Goal: Share content

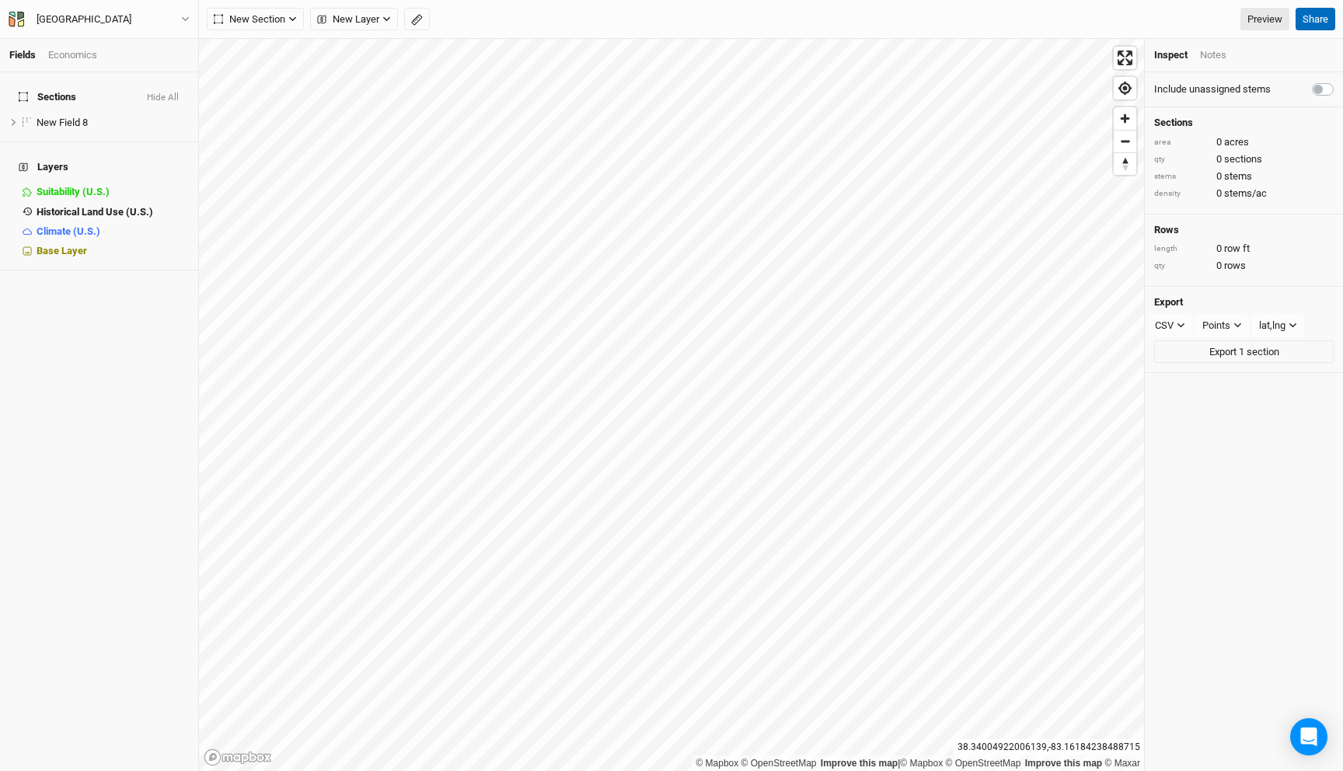
click at [1309, 21] on button "Share" at bounding box center [1315, 19] width 40 height 23
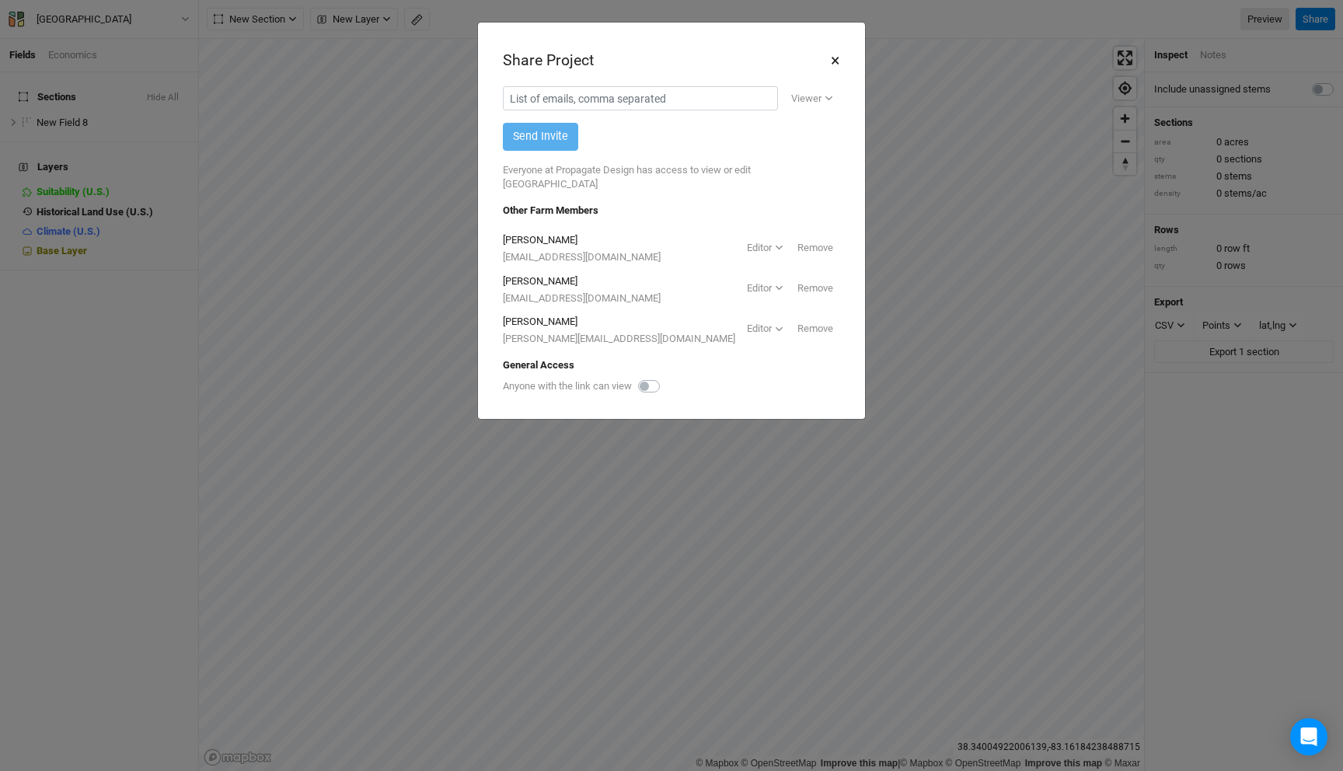
click at [831, 66] on button "×" at bounding box center [835, 60] width 10 height 26
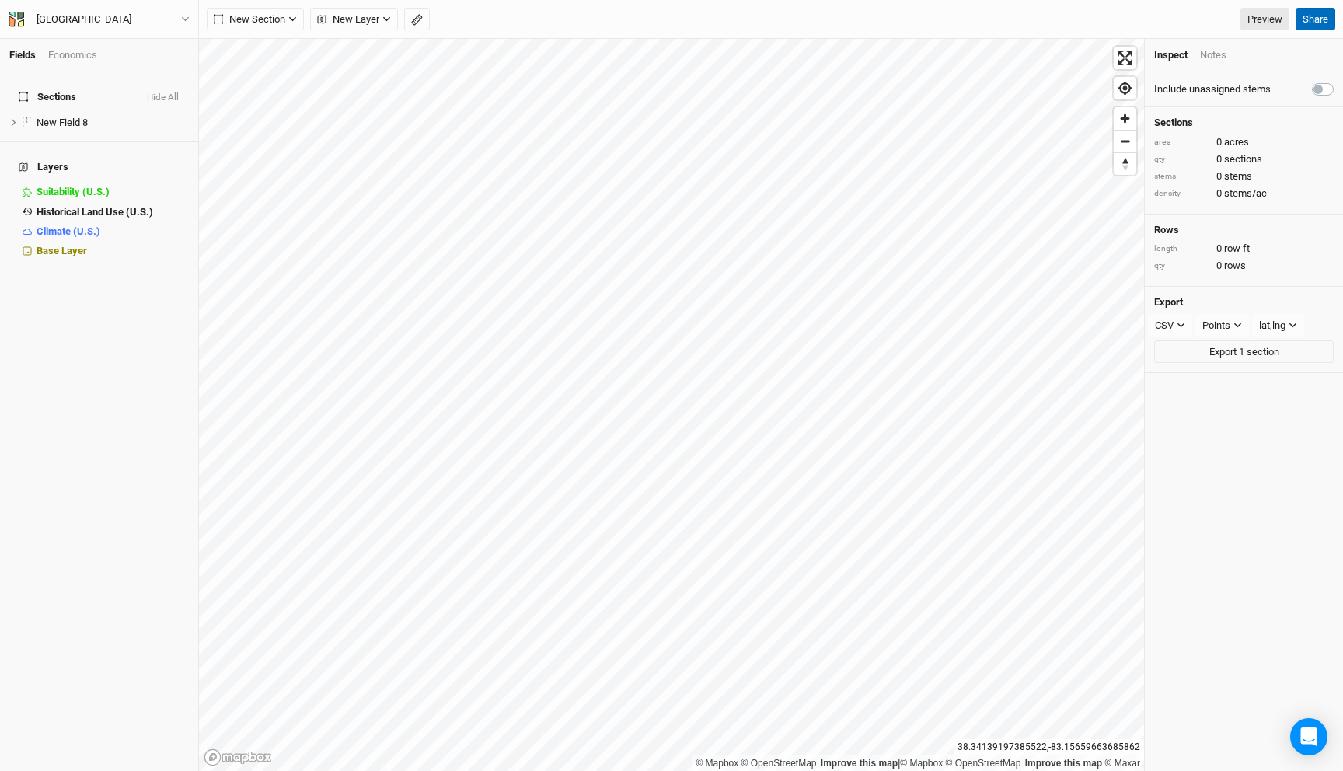
click at [1323, 12] on button "Share" at bounding box center [1315, 19] width 40 height 23
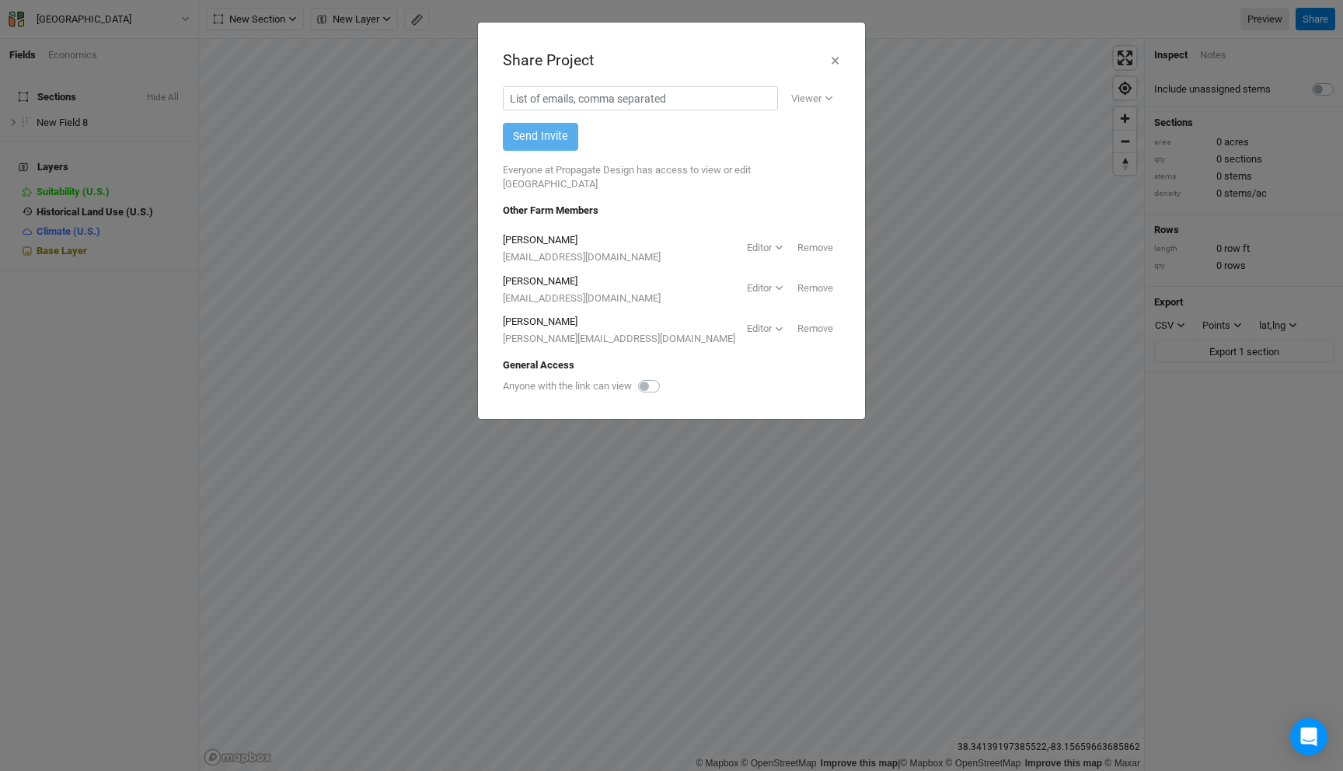
click at [666, 377] on label at bounding box center [666, 377] width 0 height 0
click at [650, 377] on input "checkbox" at bounding box center [644, 385] width 12 height 16
checkbox input "true"
click at [788, 381] on icon "button" at bounding box center [784, 387] width 12 height 12
click at [837, 57] on button "×" at bounding box center [835, 60] width 10 height 26
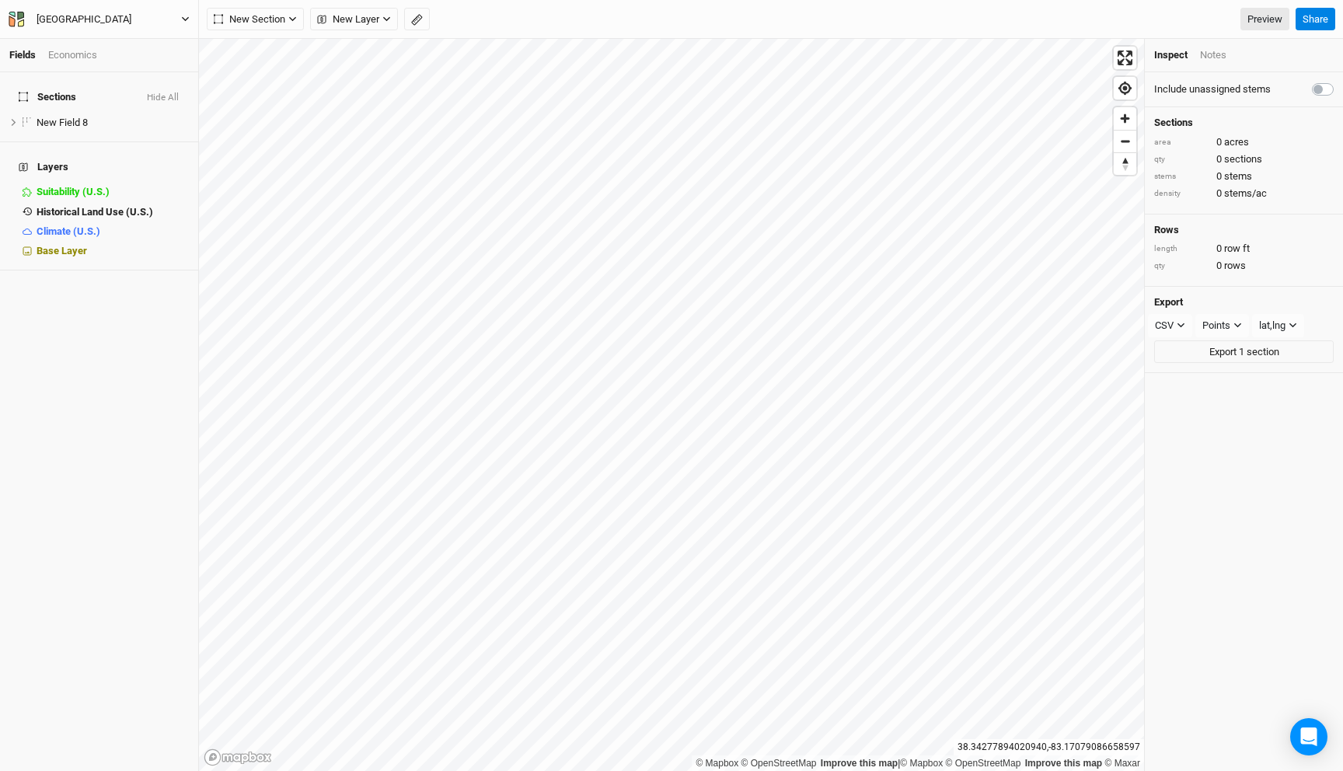
click at [159, 23] on button "Olive Hill Farm" at bounding box center [99, 19] width 183 height 17
click at [161, 179] on button "Log out" at bounding box center [129, 182] width 123 height 20
